Goal: Information Seeking & Learning: Learn about a topic

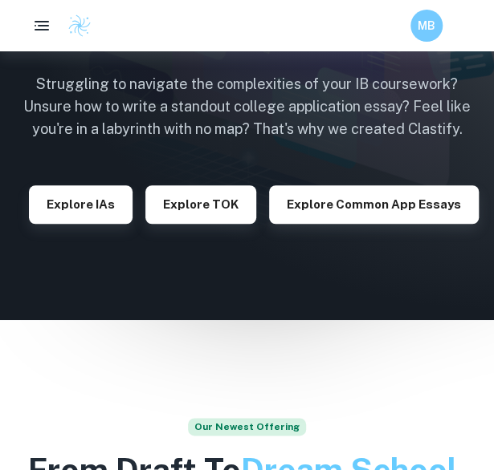
scroll to position [177, 0]
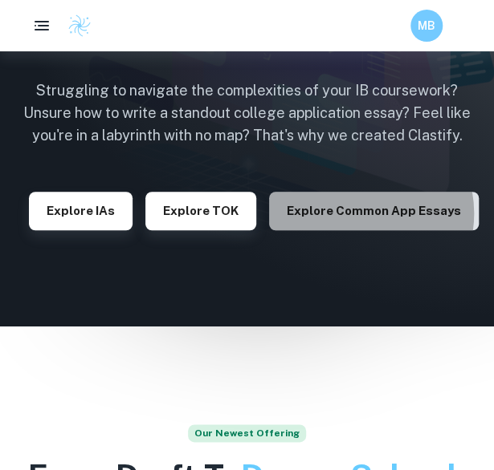
click at [359, 214] on button "Explore Common App essays" at bounding box center [374, 211] width 210 height 39
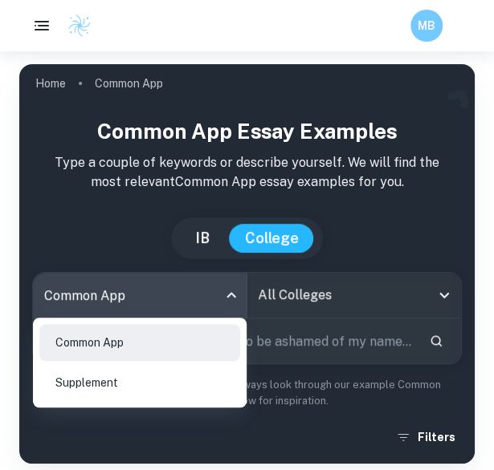
click at [227, 301] on body "We value your privacy We use cookies to enhance your browsing experience, serve…" at bounding box center [247, 286] width 494 height 470
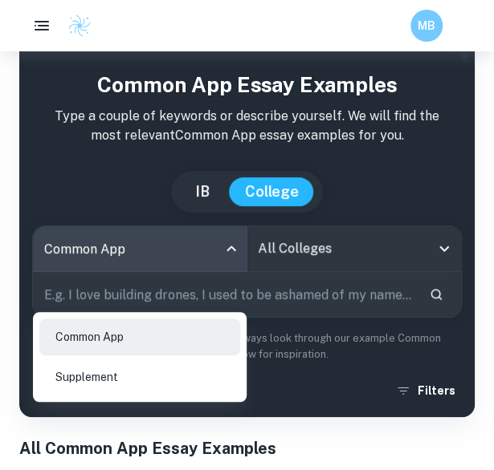
scroll to position [5, 0]
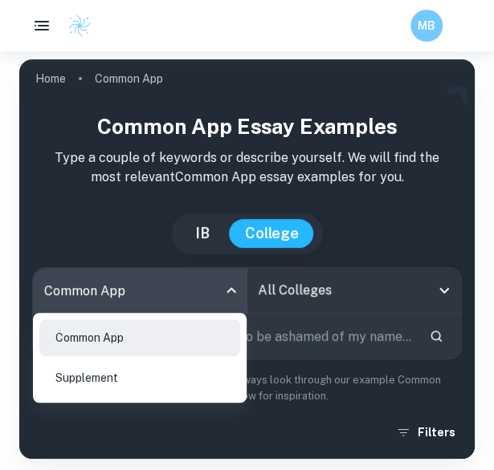
click at [363, 244] on div at bounding box center [247, 235] width 494 height 470
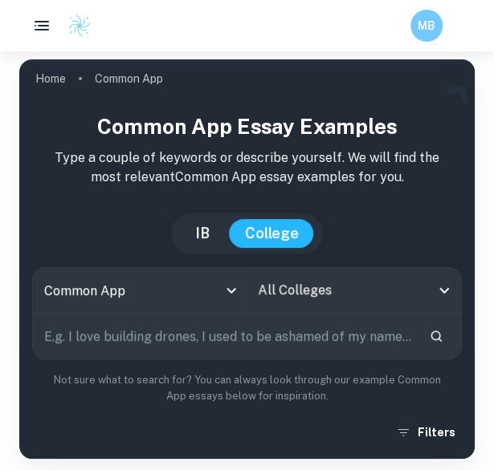
click at [215, 234] on button "IB" at bounding box center [202, 233] width 47 height 29
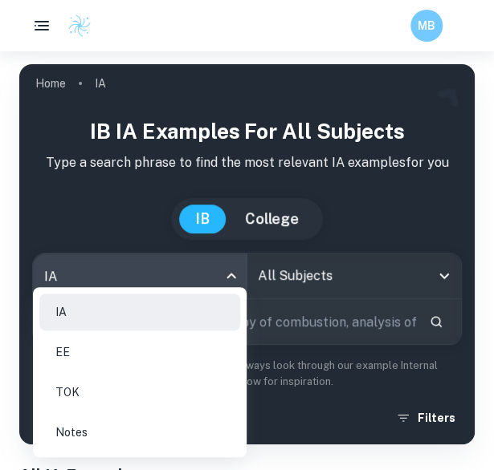
click at [226, 279] on body "We value your privacy We use cookies to enhance your browsing experience, serve…" at bounding box center [247, 286] width 494 height 470
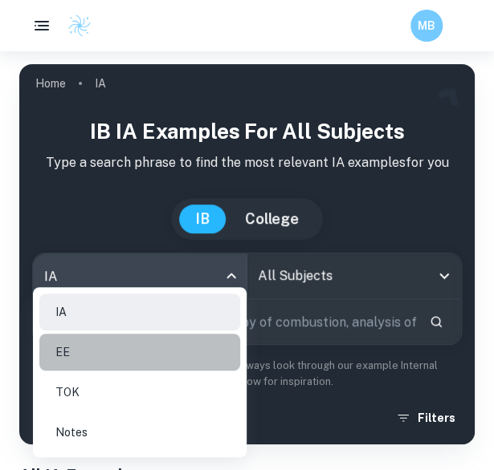
click at [132, 340] on li "EE" at bounding box center [139, 352] width 201 height 37
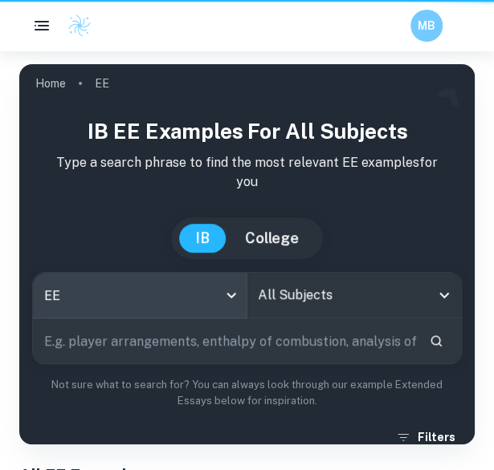
type input "ee"
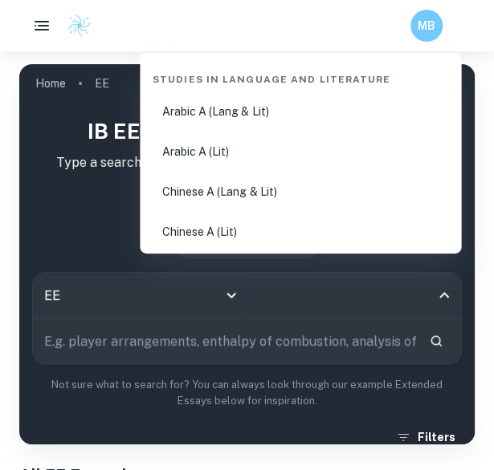
click at [287, 290] on input "All Subjects" at bounding box center [343, 295] width 176 height 31
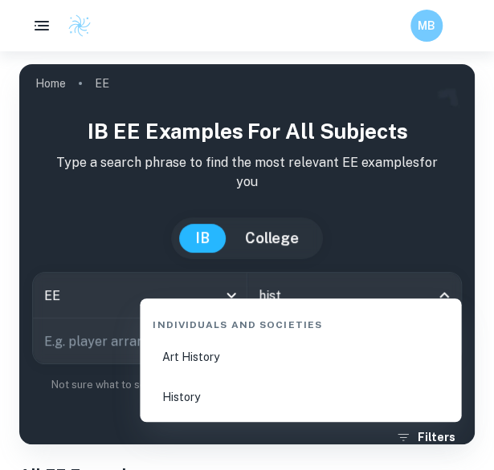
click at [195, 398] on li "History" at bounding box center [300, 397] width 308 height 37
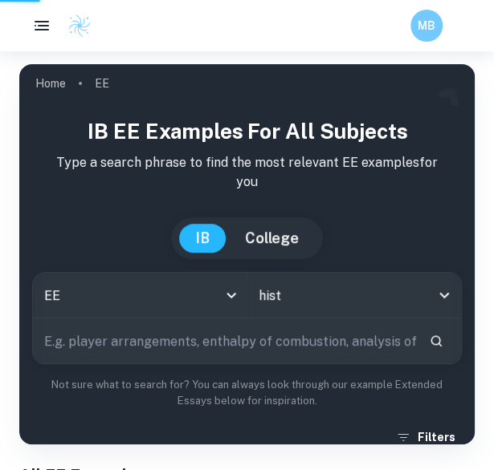
type input "History"
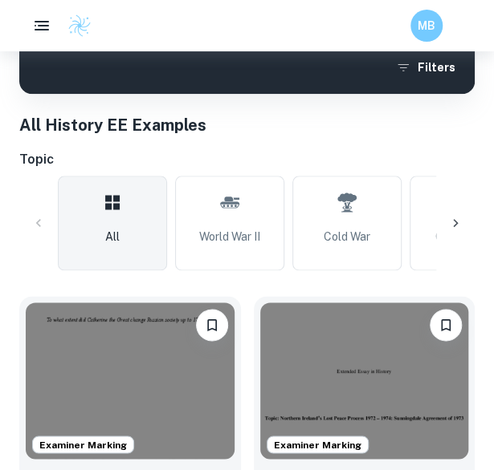
scroll to position [373, 0]
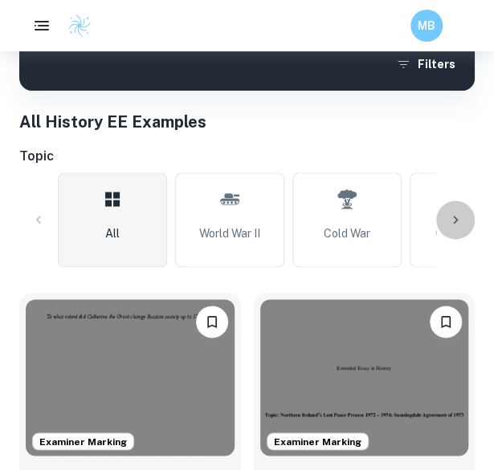
click at [454, 217] on icon at bounding box center [455, 220] width 5 height 8
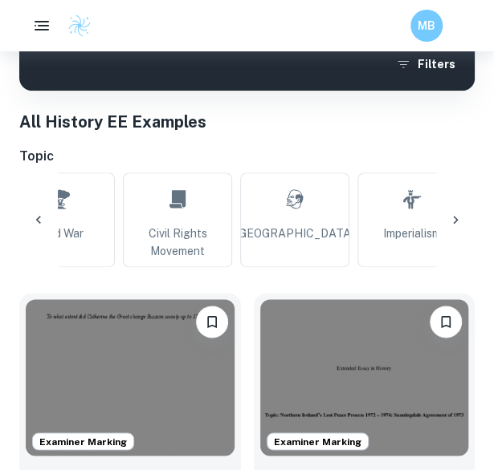
scroll to position [0, 325]
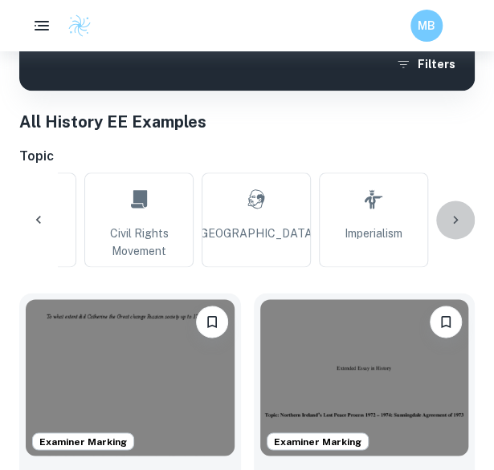
click at [454, 217] on icon at bounding box center [455, 220] width 5 height 8
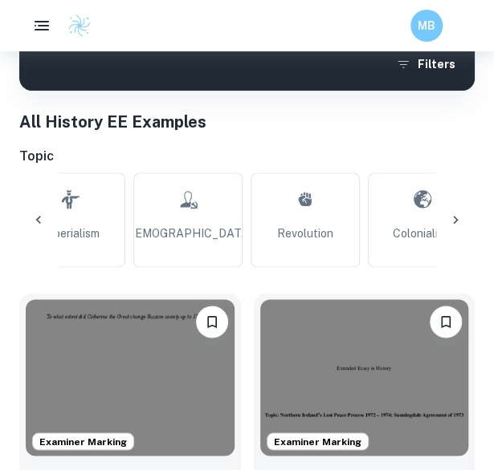
scroll to position [0, 650]
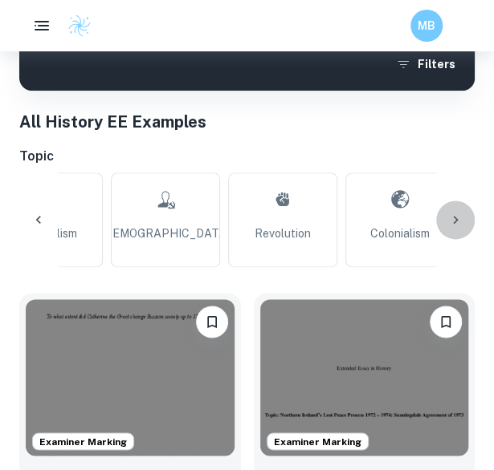
click at [454, 217] on icon at bounding box center [455, 220] width 5 height 8
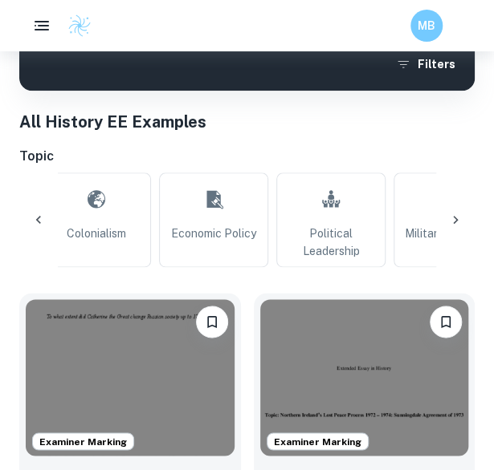
scroll to position [0, 976]
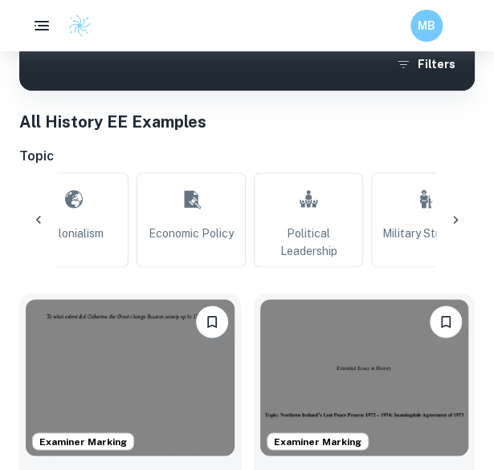
click at [454, 217] on icon at bounding box center [455, 220] width 5 height 8
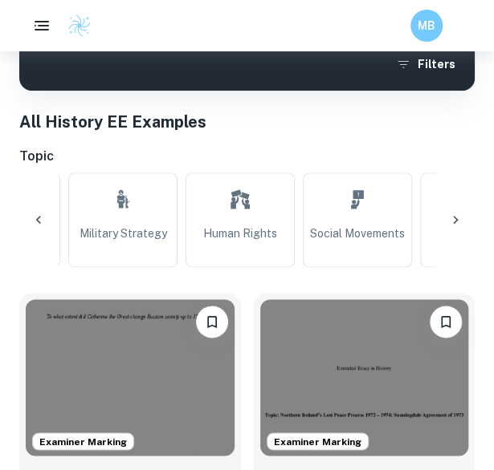
scroll to position [0, 1301]
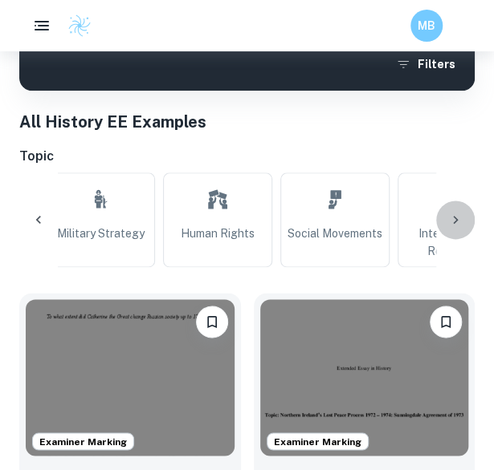
click at [454, 217] on icon at bounding box center [455, 220] width 5 height 8
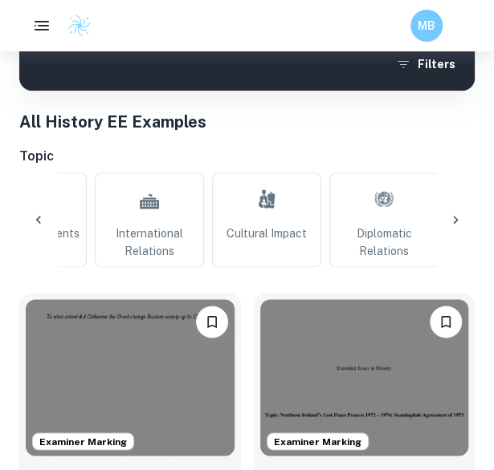
scroll to position [0, 1627]
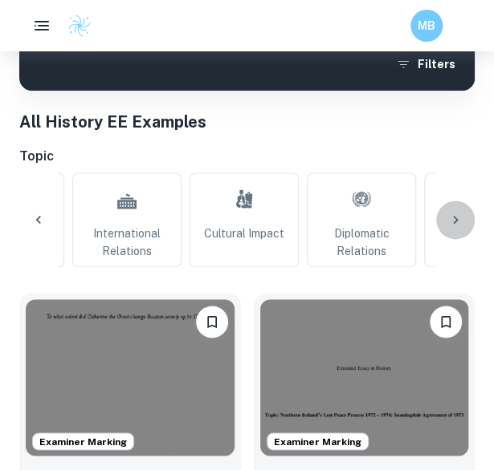
click at [454, 217] on icon at bounding box center [455, 220] width 5 height 8
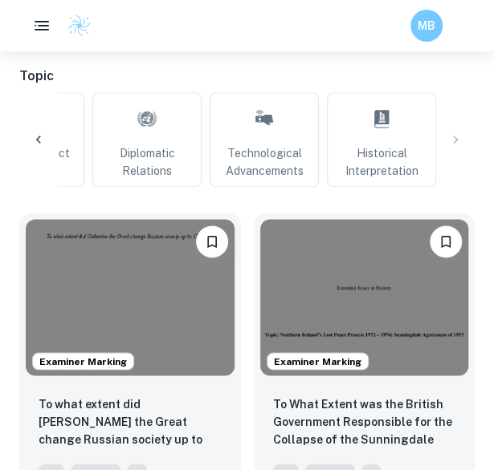
scroll to position [452, 0]
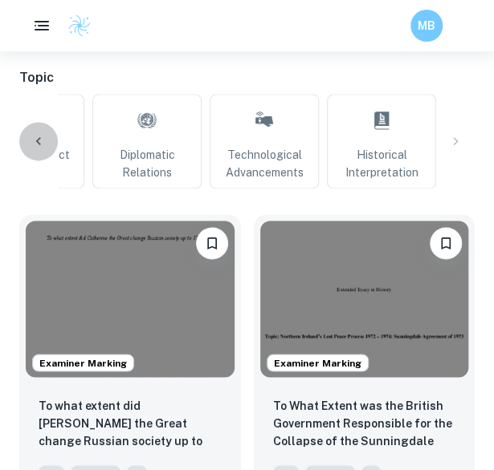
click at [35, 141] on icon at bounding box center [39, 141] width 16 height 16
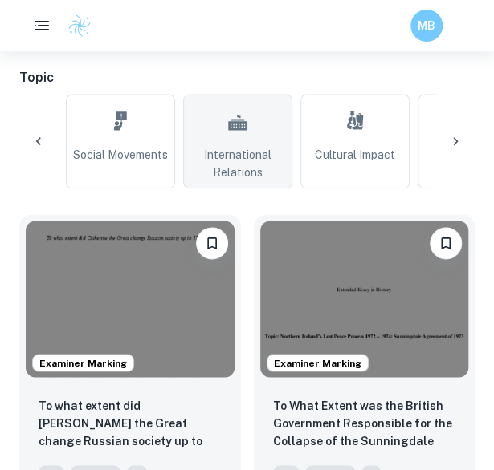
click at [215, 149] on span "International Relations" at bounding box center [237, 163] width 95 height 35
type input "International Relations"
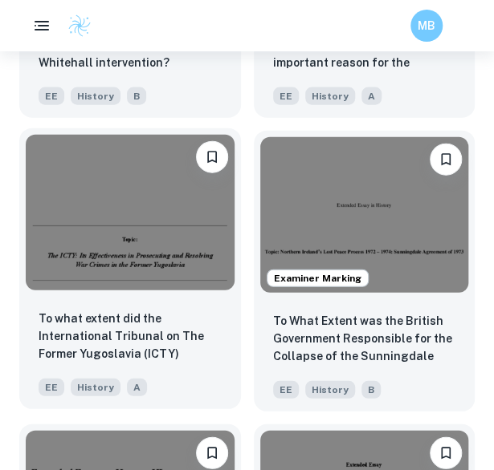
scroll to position [2304, 0]
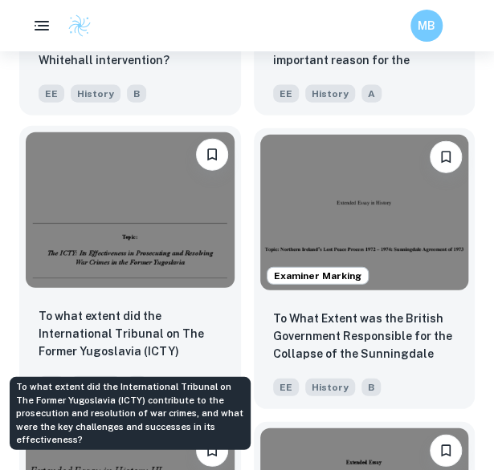
click at [154, 355] on p "To what extent did the International Tribunal on The Former Yugoslavia (ICTY) c…" at bounding box center [130, 335] width 183 height 55
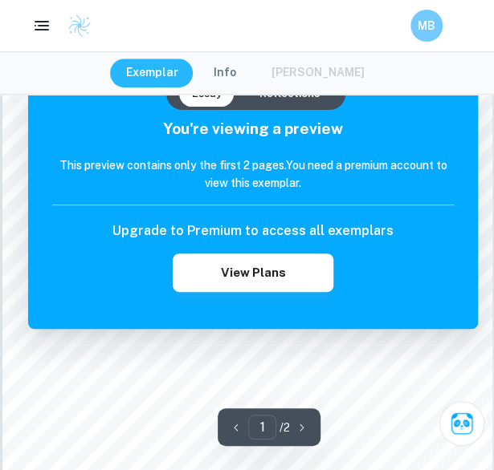
scroll to position [214, 0]
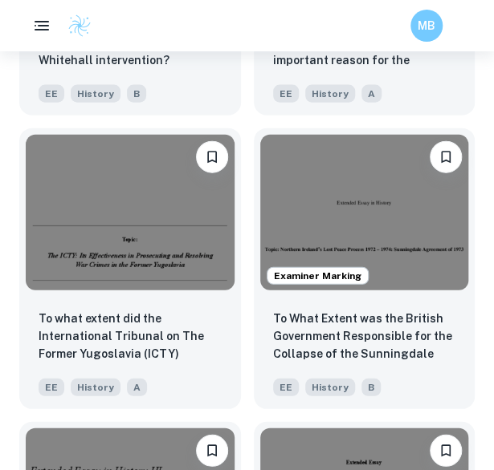
scroll to position [0, 1295]
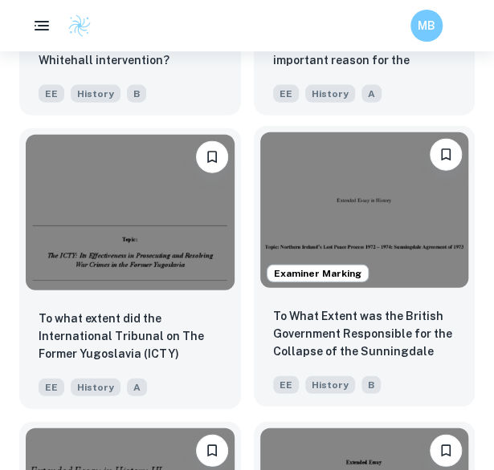
click at [399, 287] on img at bounding box center [364, 210] width 209 height 157
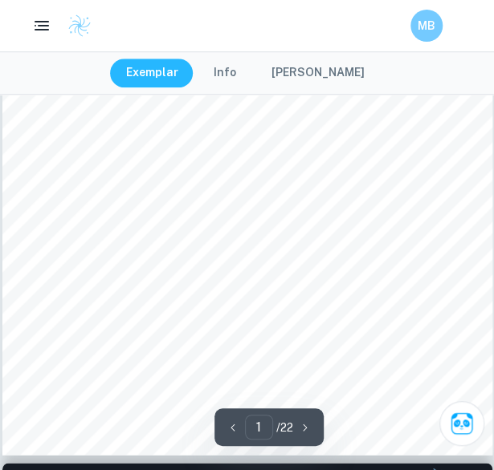
scroll to position [290, 0]
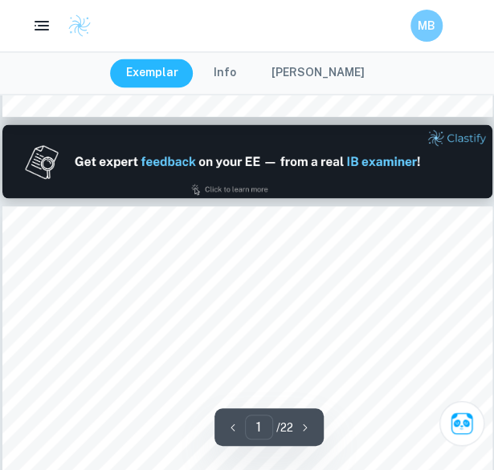
type input "2"
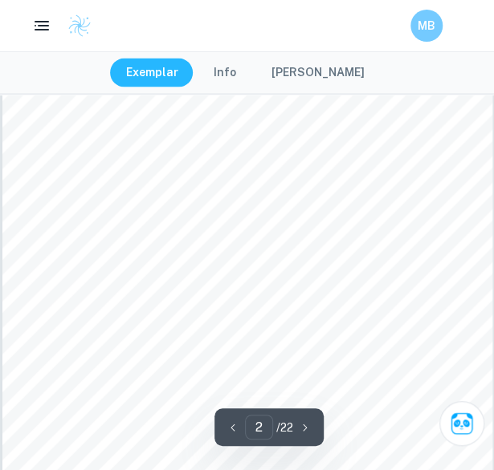
scroll to position [761, 0]
